Goal: Entertainment & Leisure: Consume media (video, audio)

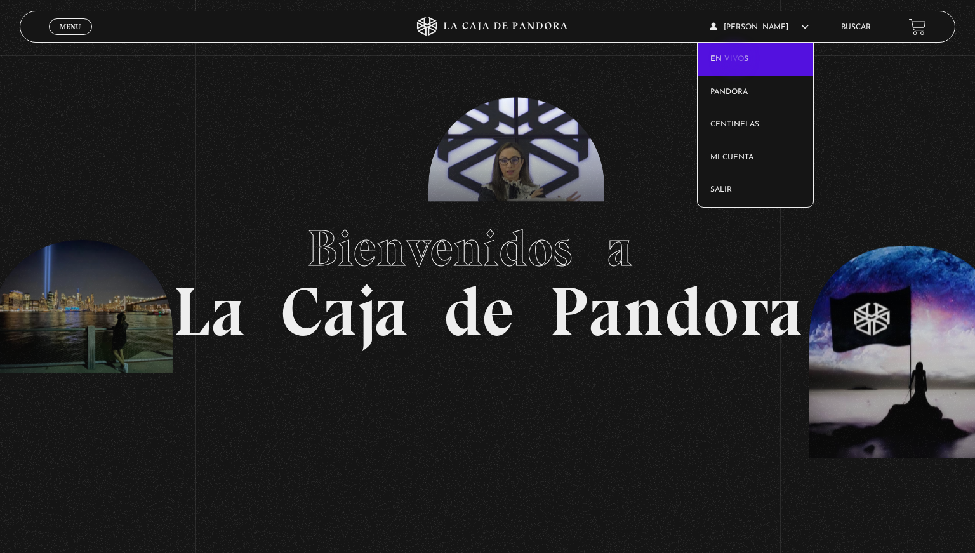
click at [736, 60] on link "En vivos" at bounding box center [756, 59] width 116 height 33
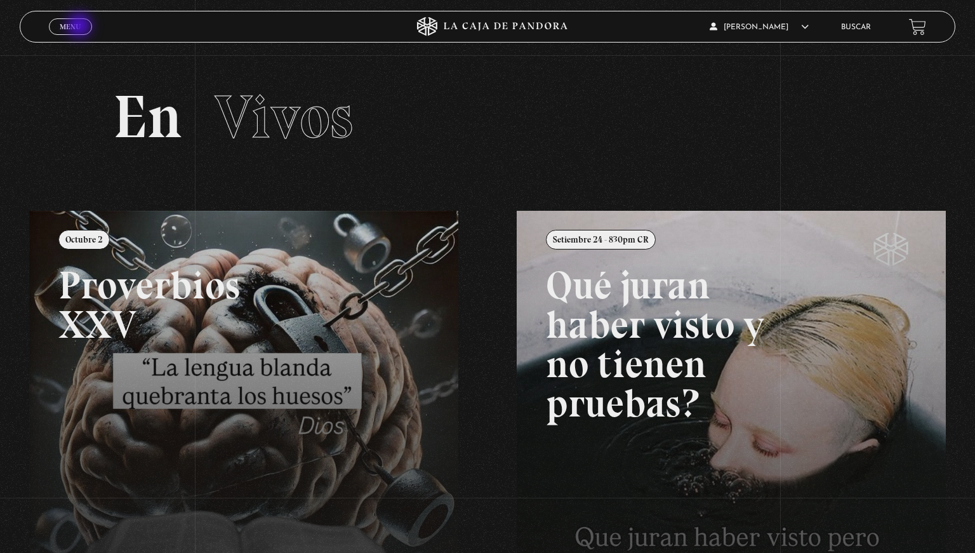
click at [80, 27] on span "Menu" at bounding box center [70, 27] width 21 height 8
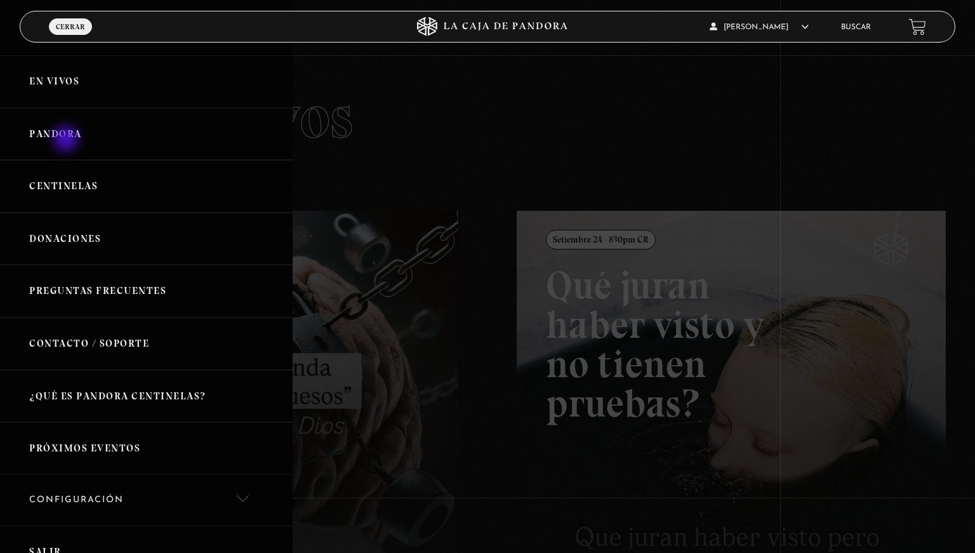
click at [67, 140] on link "Pandora" at bounding box center [146, 134] width 293 height 53
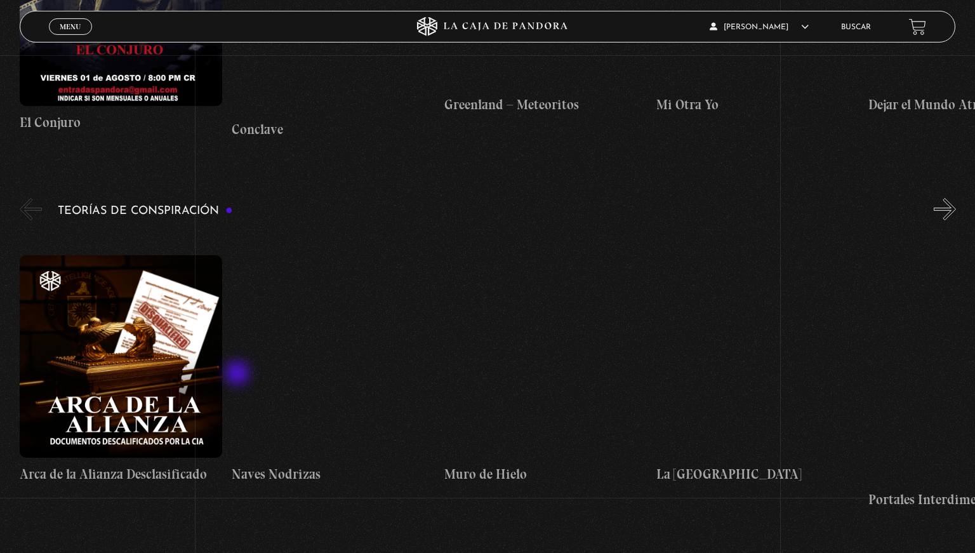
scroll to position [2616, 0]
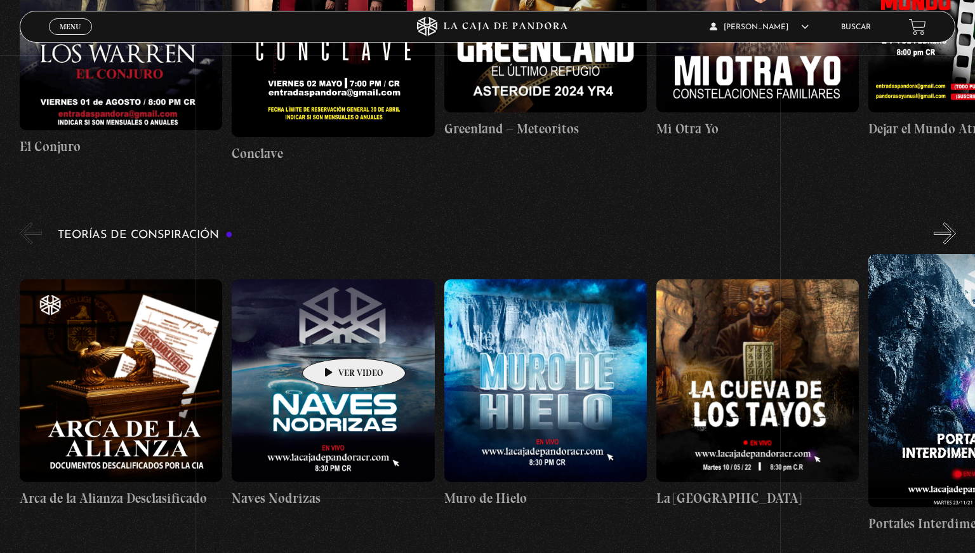
click at [334, 339] on figure at bounding box center [333, 380] width 203 height 203
